Goal: Task Accomplishment & Management: Manage account settings

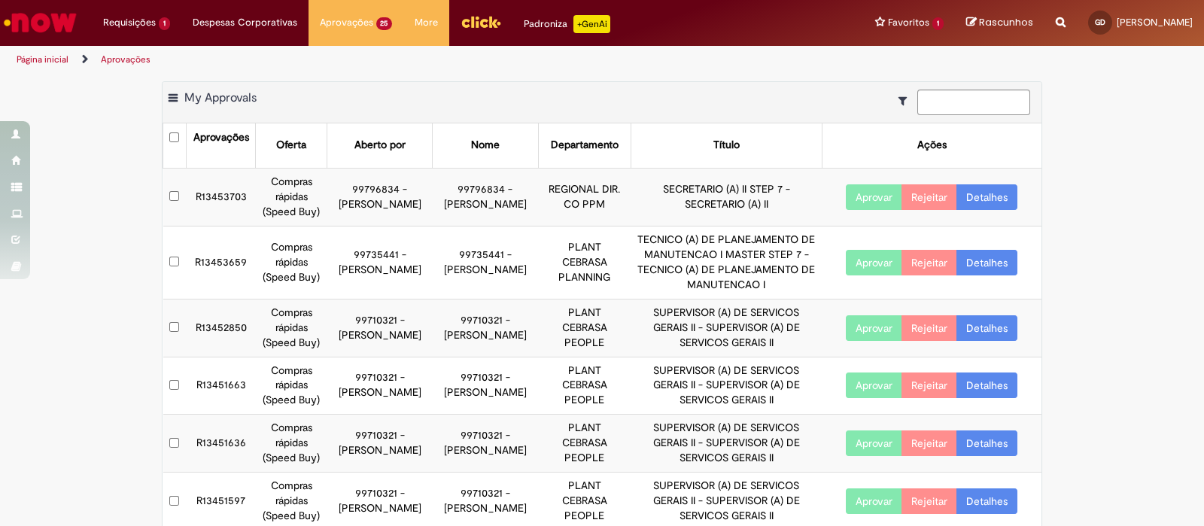
scroll to position [93, 0]
click at [857, 194] on button "Aprovar" at bounding box center [874, 197] width 56 height 26
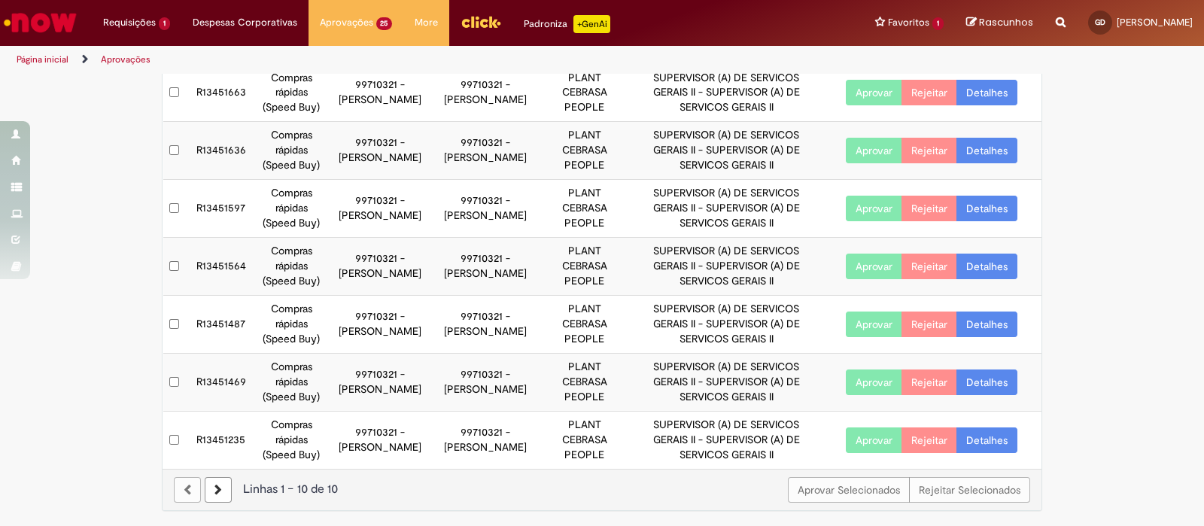
scroll to position [410, 0]
click at [208, 490] on div "Aprovar Selecionados Rejeitar Selecionados Linhas 1 − 10 de 10" at bounding box center [602, 489] width 879 height 41
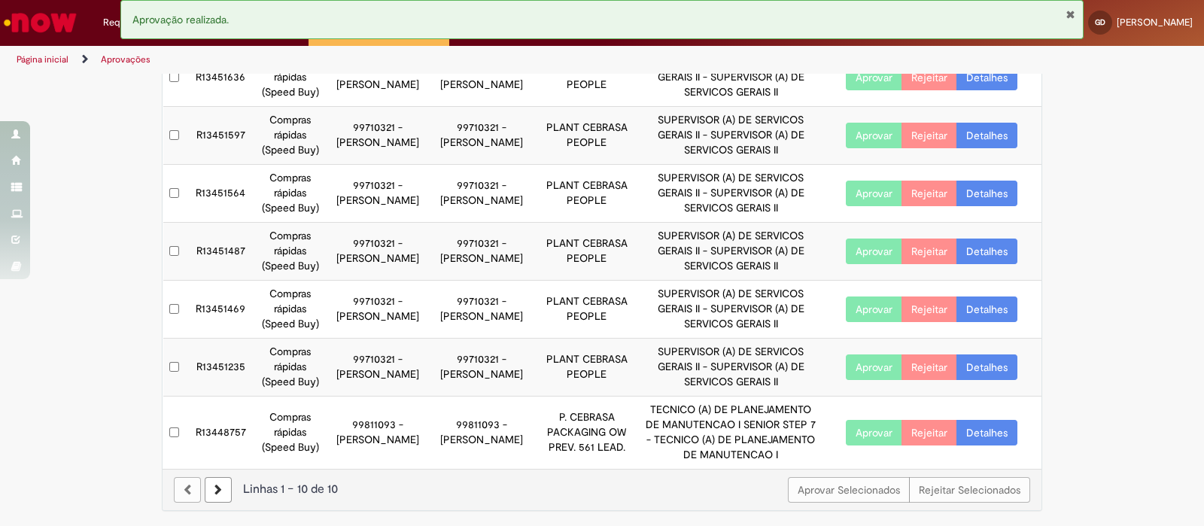
click at [1070, 13] on button "Fechar Notificação" at bounding box center [1071, 14] width 10 height 12
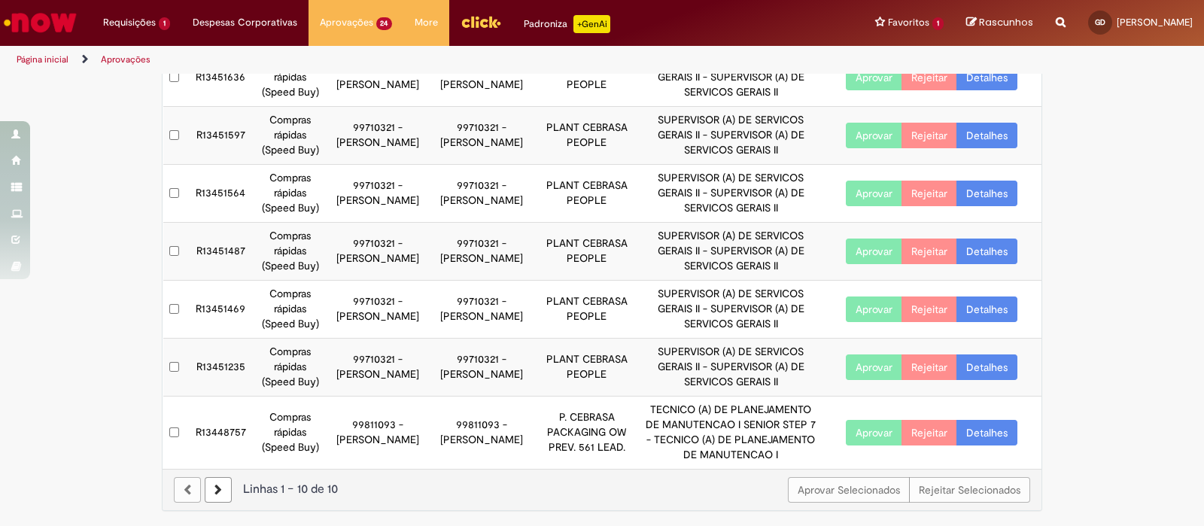
scroll to position [425, 0]
click at [215, 495] on icon at bounding box center [219, 490] width 8 height 11
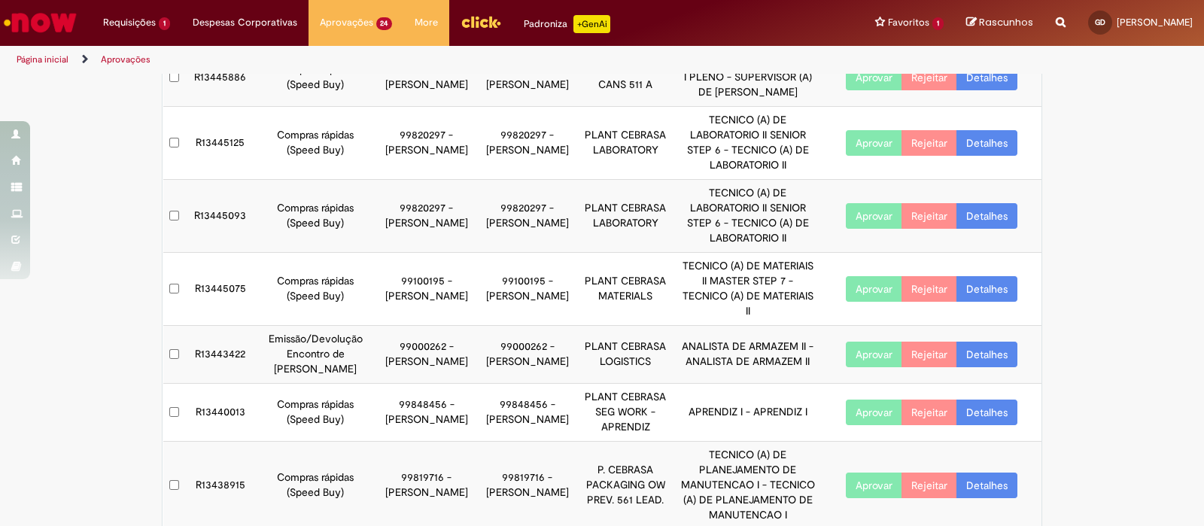
scroll to position [380, 0]
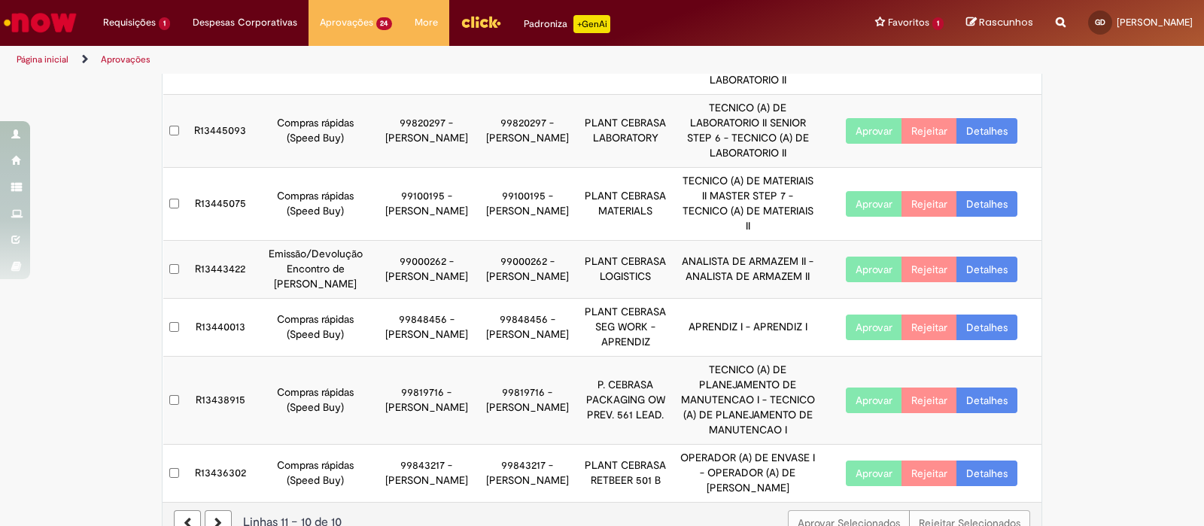
click at [870, 461] on button "Aprovar" at bounding box center [874, 474] width 56 height 26
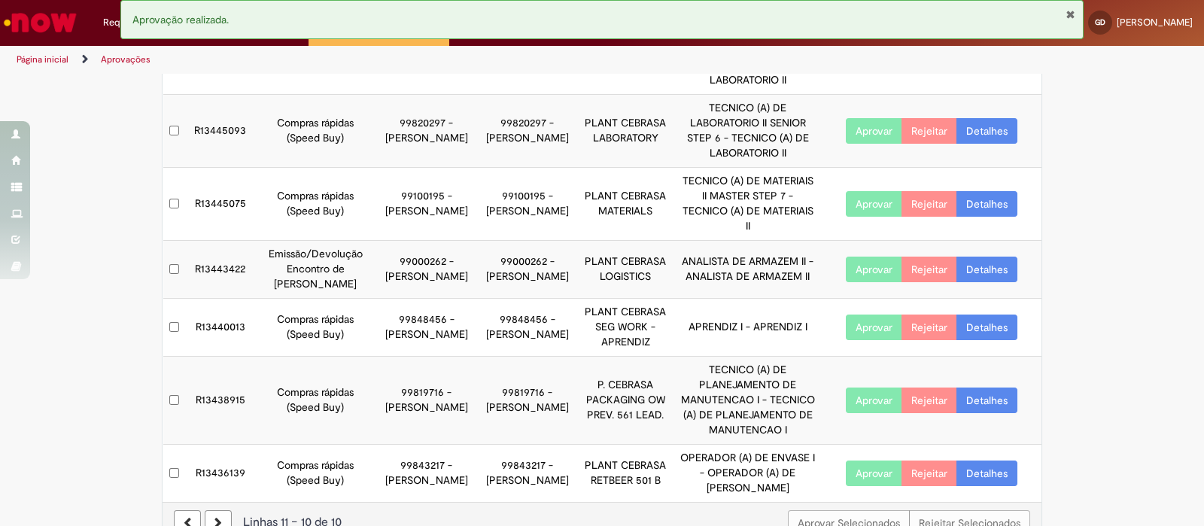
click at [1067, 13] on button "Fechar Notificação" at bounding box center [1071, 14] width 10 height 12
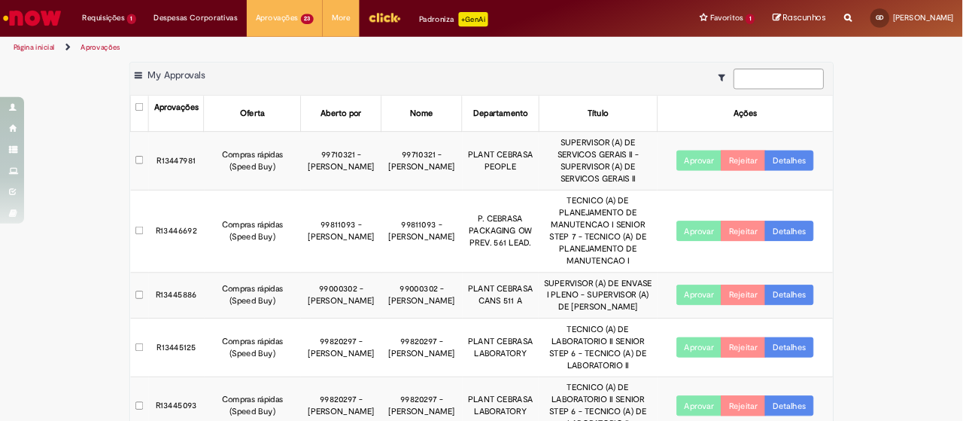
scroll to position [0, 0]
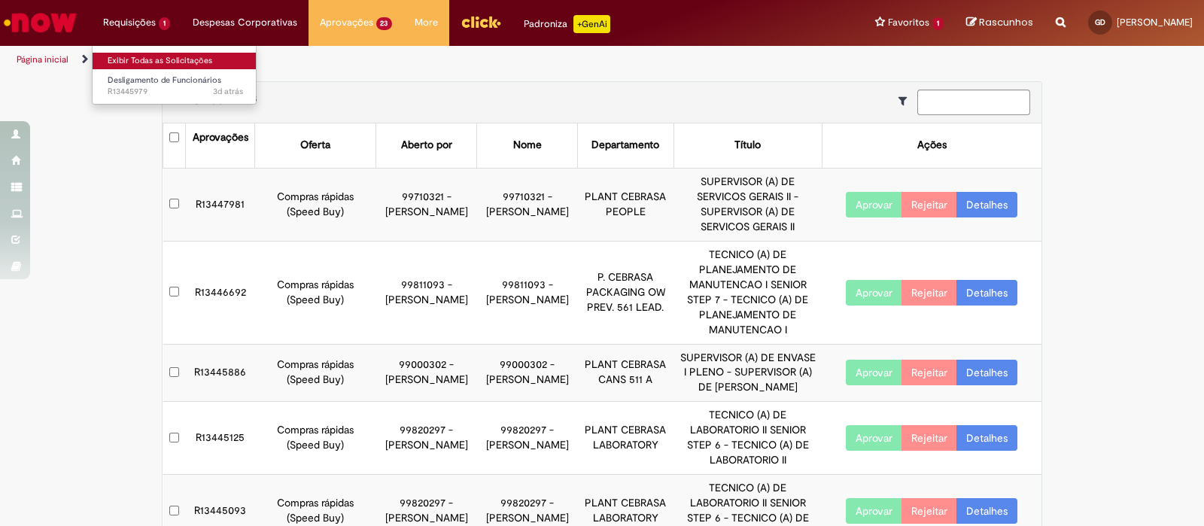
click at [159, 55] on link "Exibir Todas as Solicitações" at bounding box center [176, 61] width 166 height 17
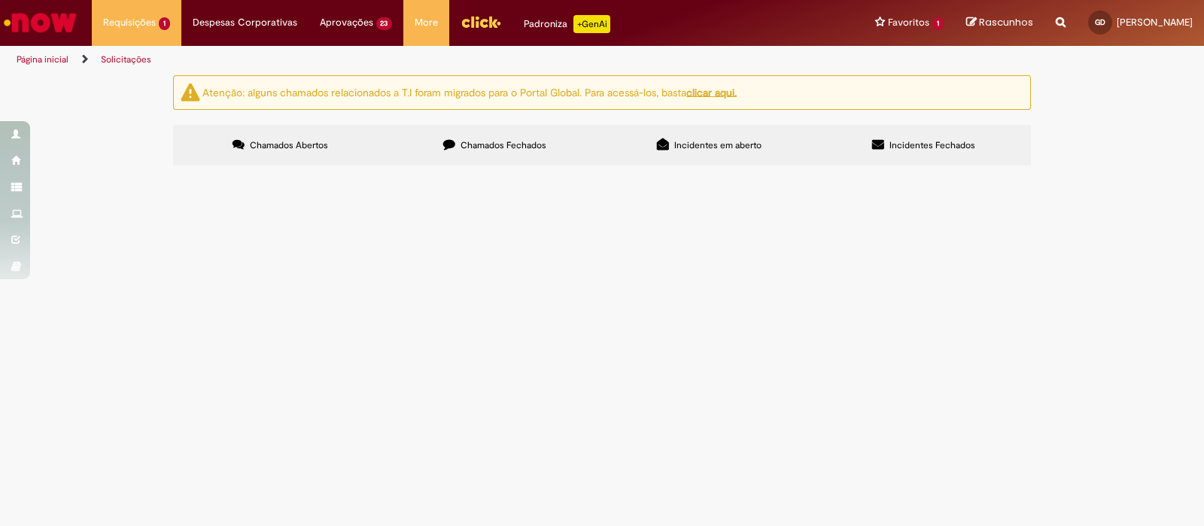
click at [510, 148] on span "Chamados Fechados" at bounding box center [504, 145] width 86 height 12
click at [0, 0] on span "O funcionário está recebendo o valor incorreto de GTS, pelo valor que está send…" at bounding box center [0, 0] width 0 height 0
click at [0, 0] on td "Dúvidas Pagamento de [PERSON_NAME]" at bounding box center [0, 0] width 0 height 0
click at [0, 0] on td "R13346096" at bounding box center [0, 0] width 0 height 0
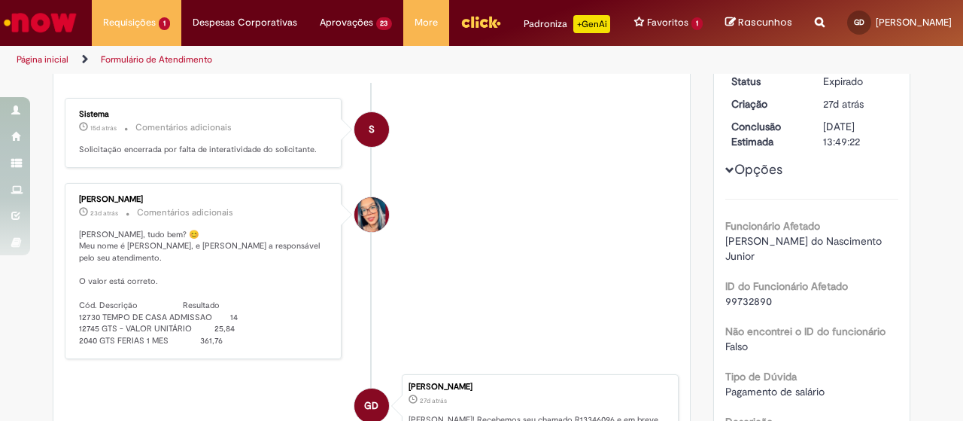
scroll to position [151, 0]
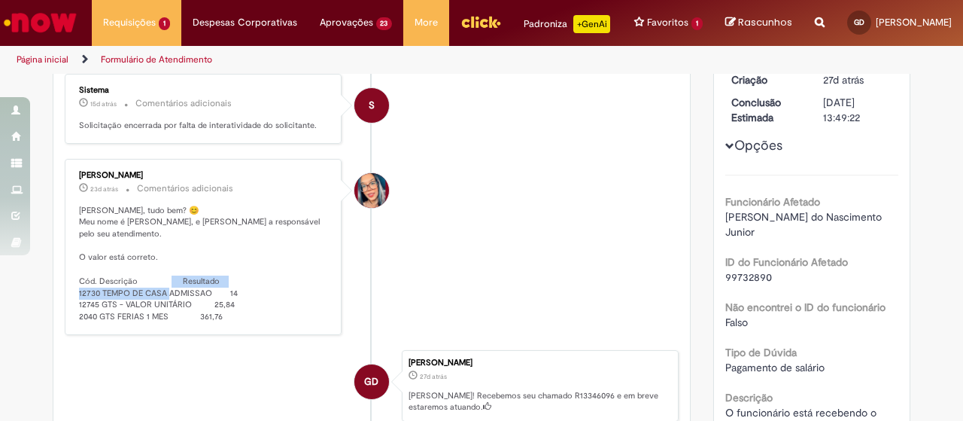
drag, startPoint x: 260, startPoint y: 276, endPoint x: 68, endPoint y: 277, distance: 192.7
click at [69, 277] on div "[PERSON_NAME] 23d atrás 23 dias atrás Comentários adicionais Olá Giselle, tudo …" at bounding box center [203, 246] width 268 height 167
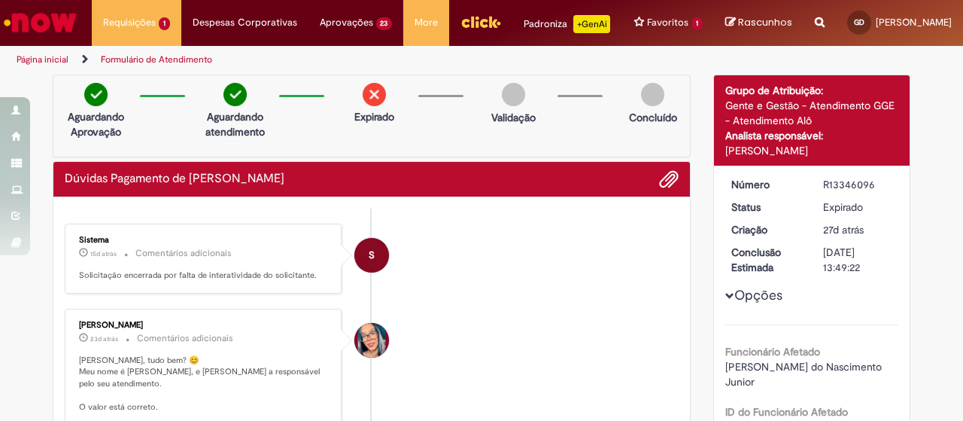
scroll to position [0, 0]
